Goal: Transaction & Acquisition: Purchase product/service

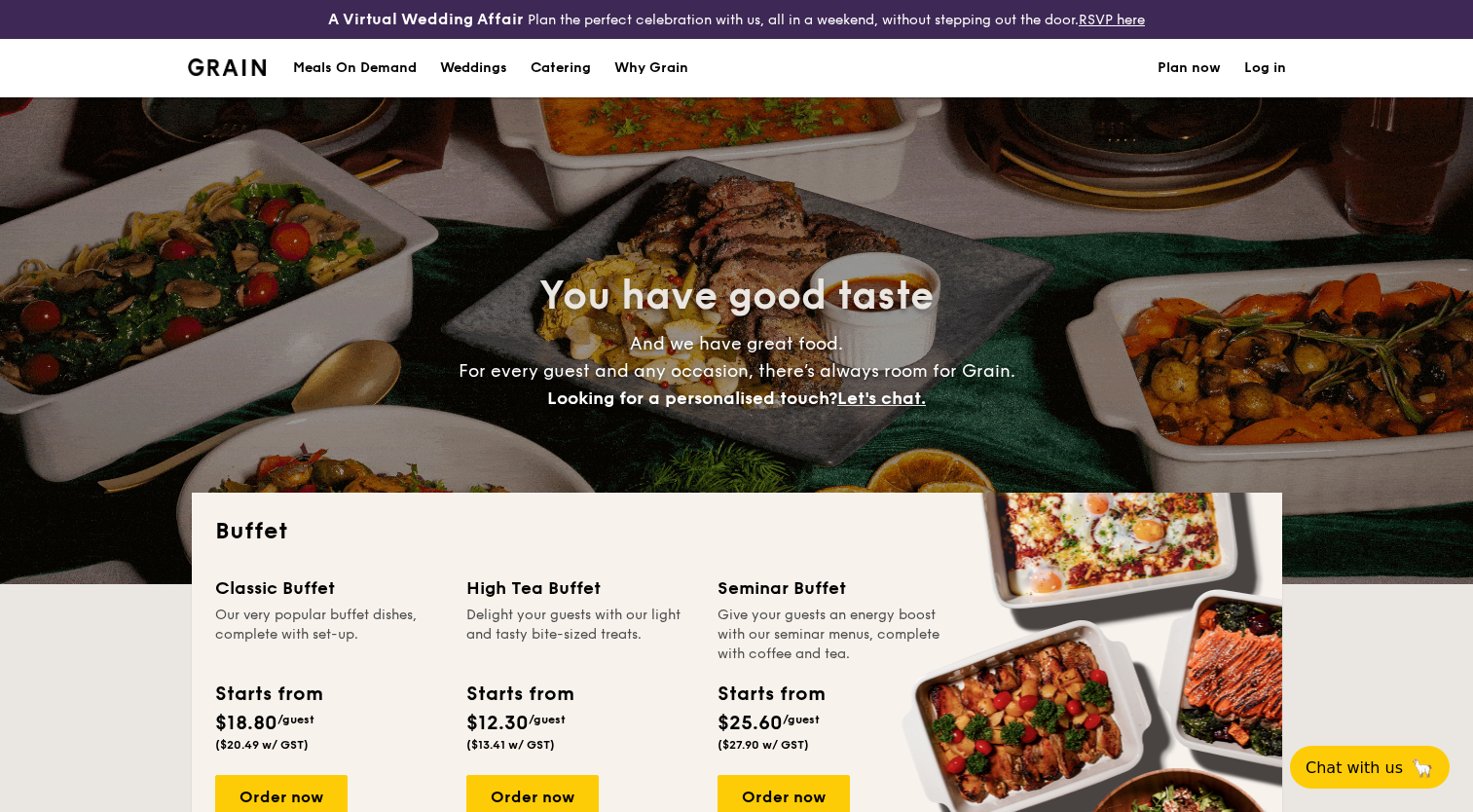
select select
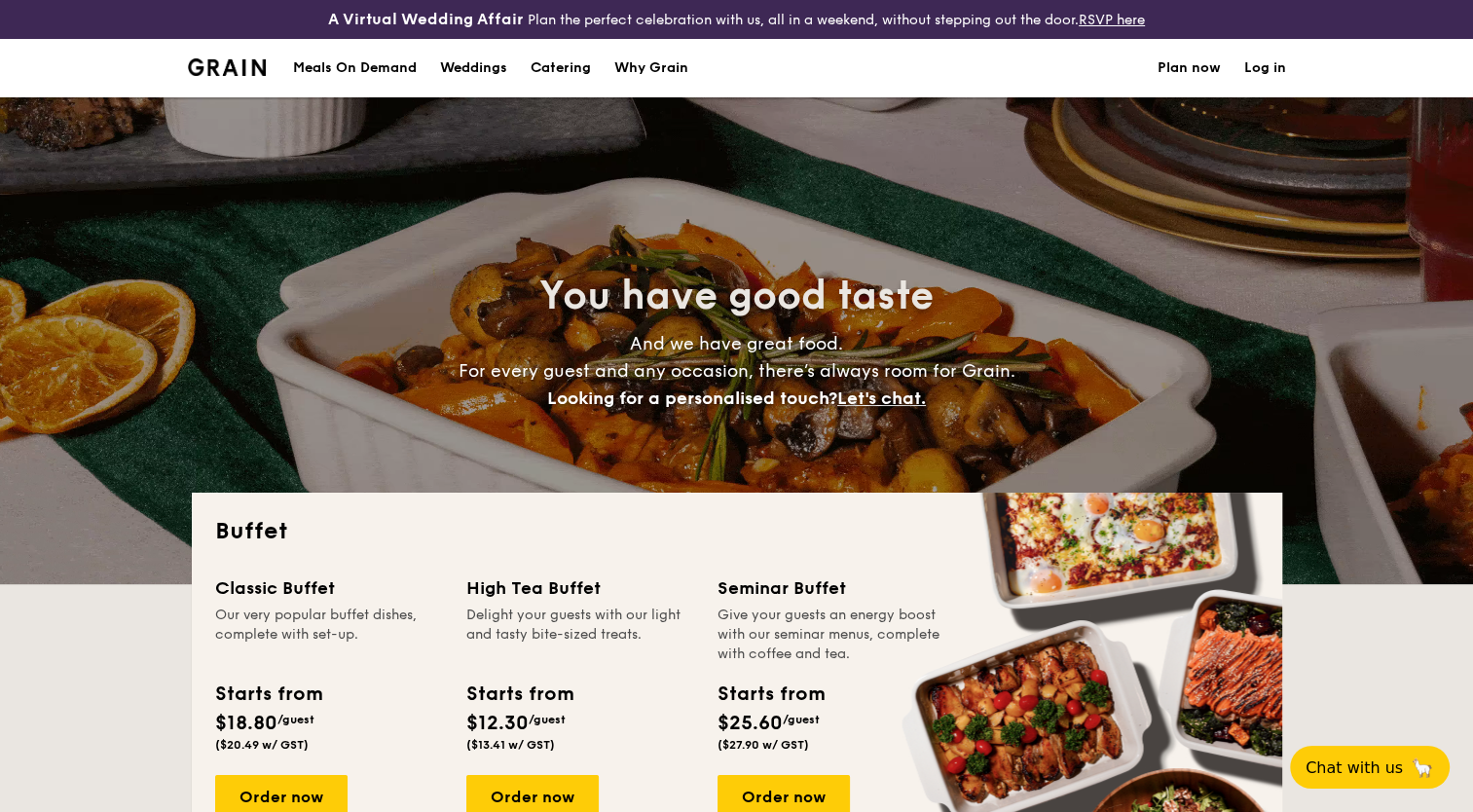
drag, startPoint x: 1472, startPoint y: 45, endPoint x: 1476, endPoint y: 81, distance: 36.2
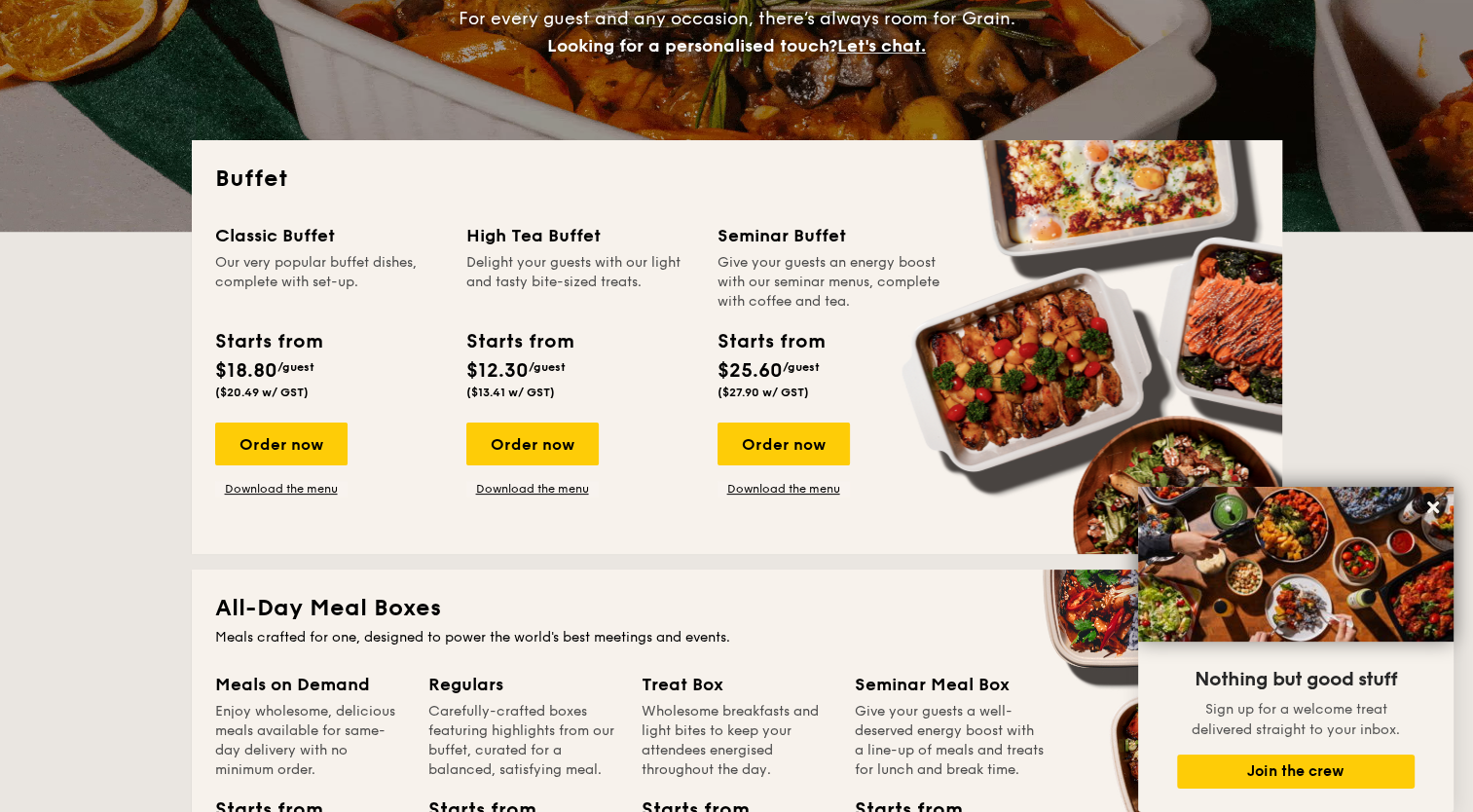
scroll to position [367, 0]
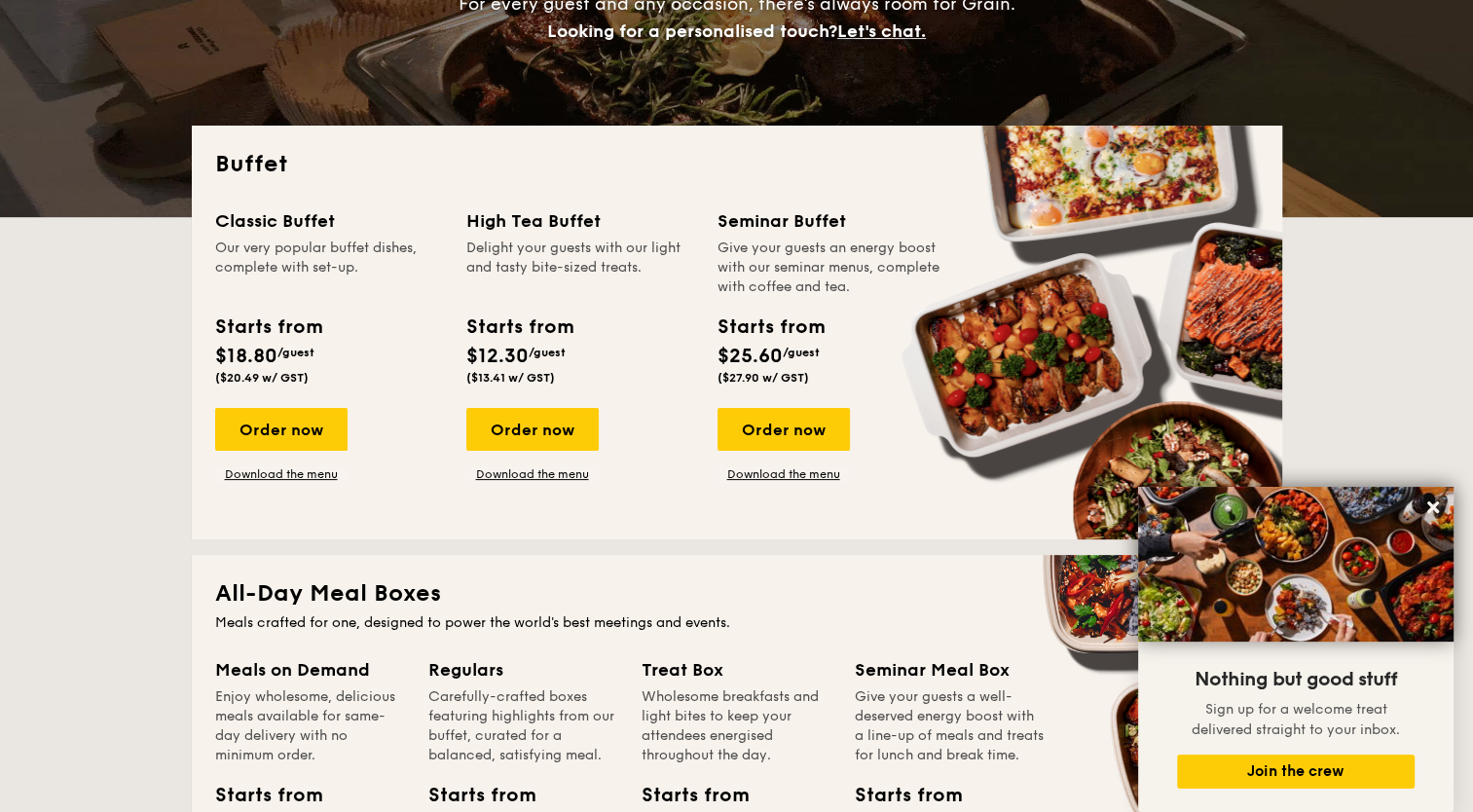
click at [294, 433] on div "Order now" at bounding box center [281, 429] width 132 height 43
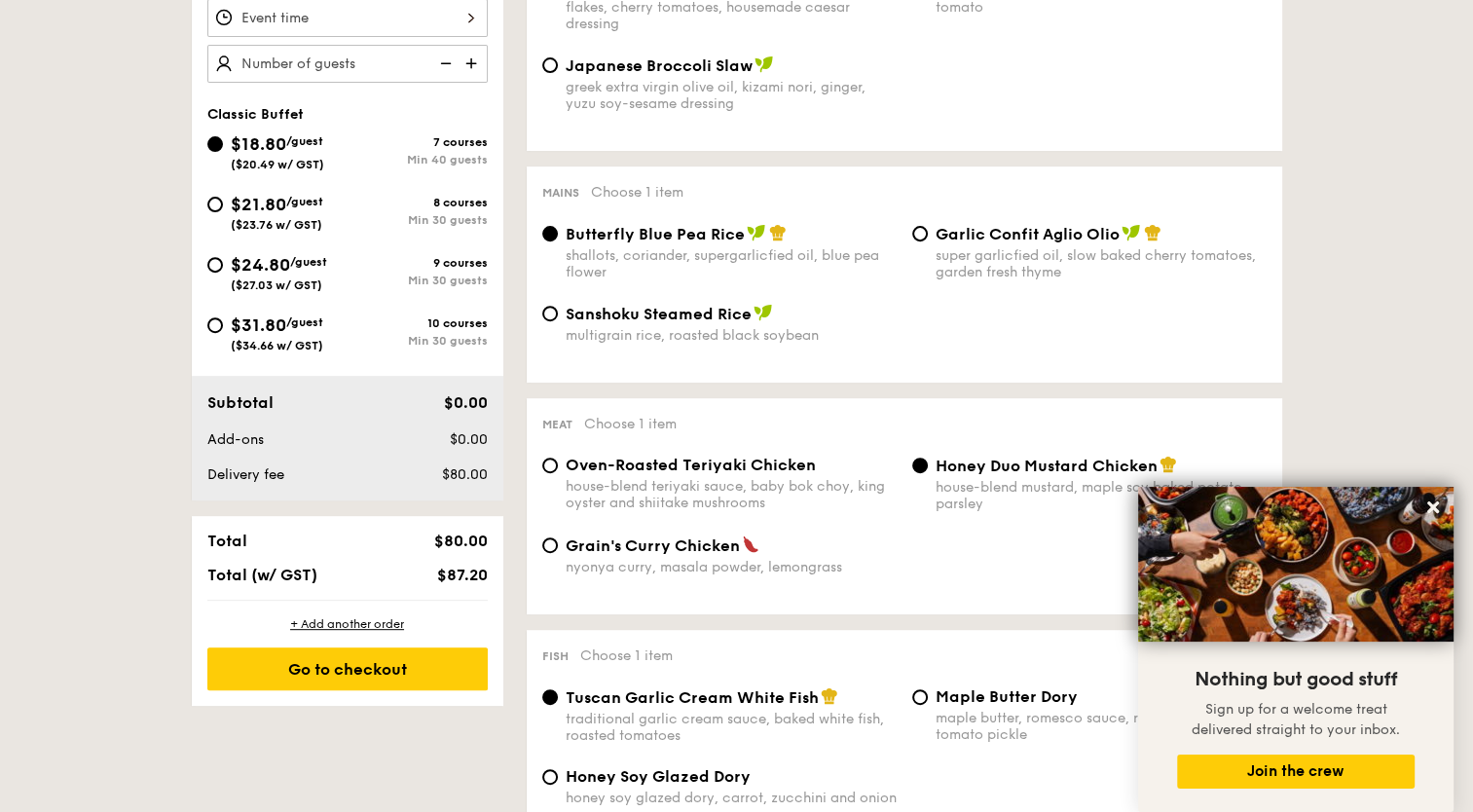
scroll to position [684, 0]
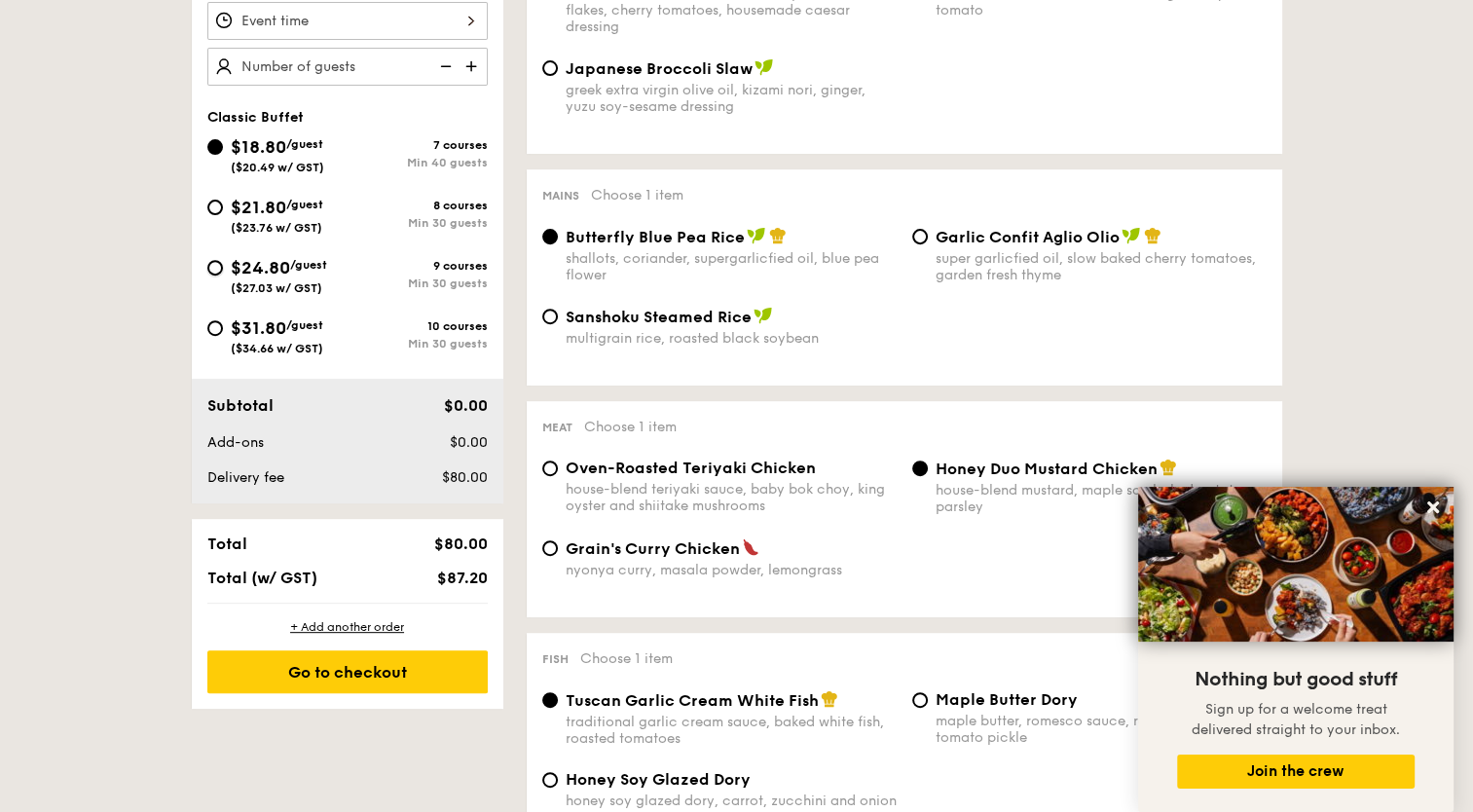
click at [221, 266] on input "$24.80 /guest ($27.03 w/ GST) 9 courses Min 30 guests" at bounding box center [215, 268] width 16 height 16
radio input "true"
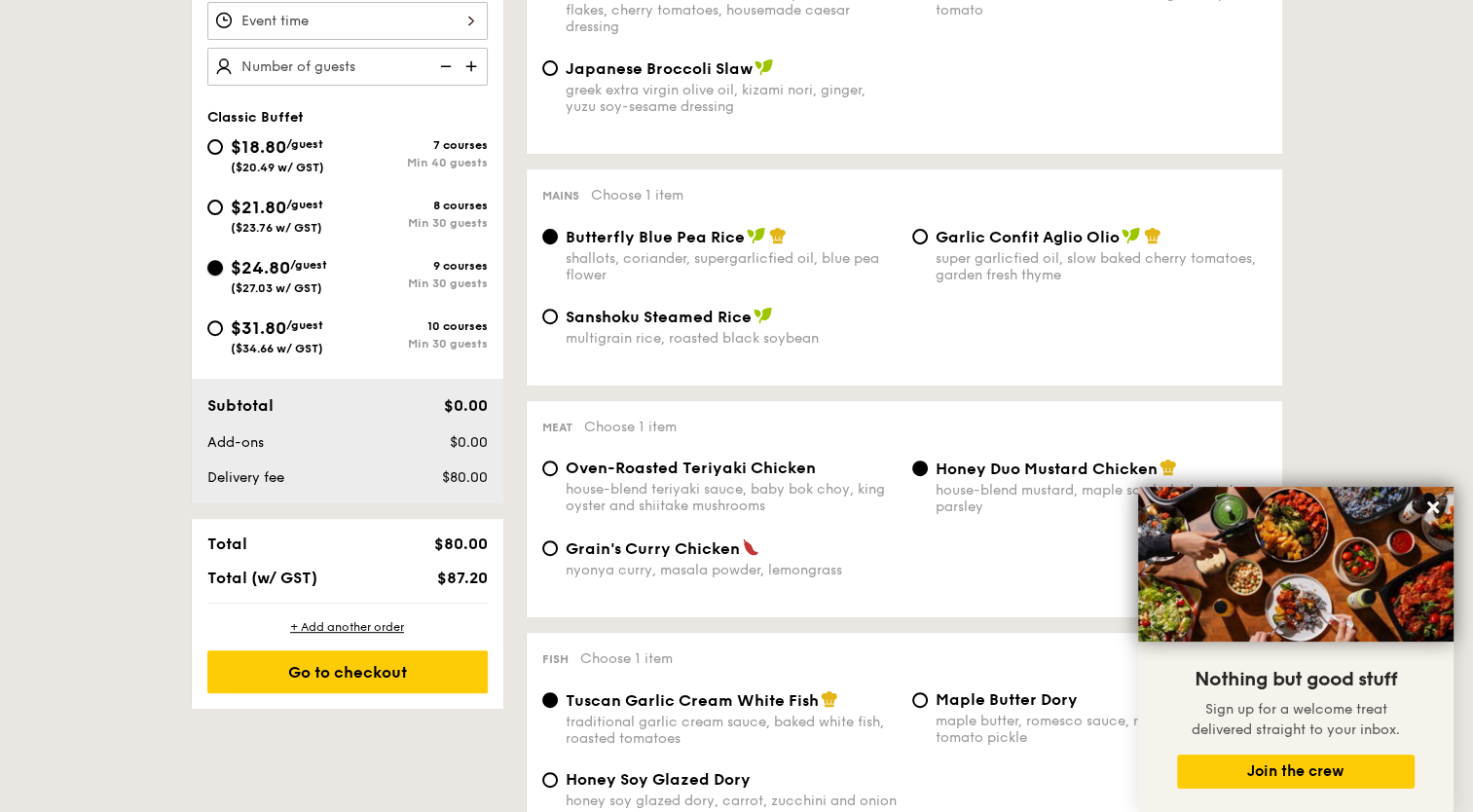
radio input "true"
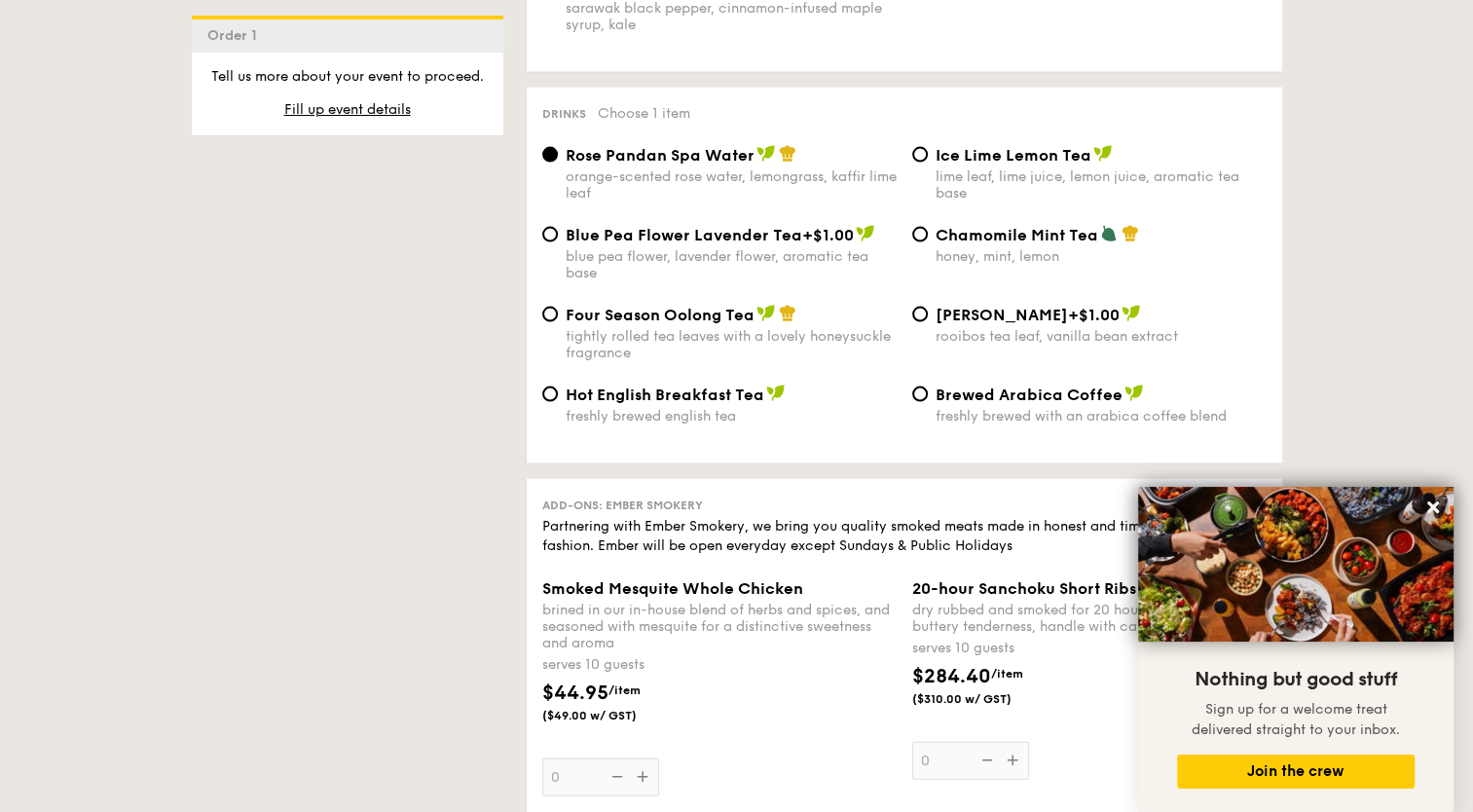
scroll to position [1639, 0]
